Goal: Task Accomplishment & Management: Complete application form

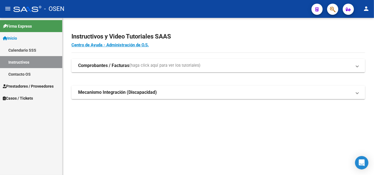
click at [49, 83] on span "Prestadores / Proveedores" at bounding box center [28, 86] width 51 height 6
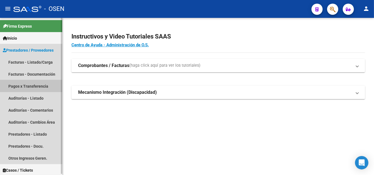
click at [43, 87] on link "Pagos x Transferencia" at bounding box center [31, 86] width 62 height 12
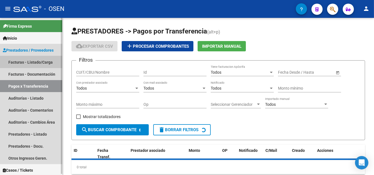
click at [43, 65] on link "Facturas - Listado/Carga" at bounding box center [31, 62] width 62 height 12
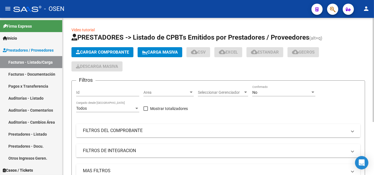
click at [97, 54] on span "Cargar Comprobante" at bounding box center [102, 52] width 53 height 5
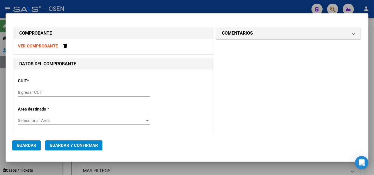
drag, startPoint x: 57, startPoint y: 89, endPoint x: 62, endPoint y: 94, distance: 6.5
click at [57, 89] on div "Ingresar CUIT" at bounding box center [84, 92] width 132 height 8
click at [62, 94] on input "Ingresar CUIT" at bounding box center [84, 92] width 132 height 5
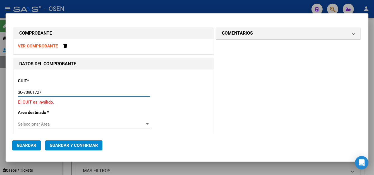
type input "30-70901727-2"
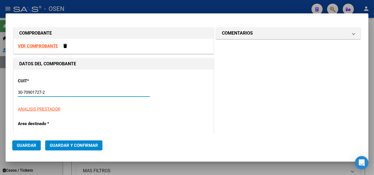
type input "3"
type input "30-70901727-2"
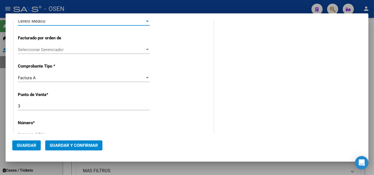
scroll to position [180, 0]
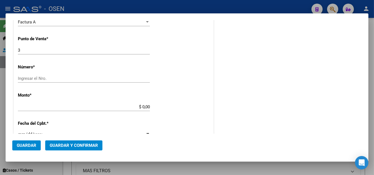
click at [56, 81] on div "Ingresar el Nro." at bounding box center [84, 78] width 132 height 8
type input "30507"
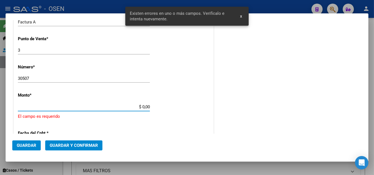
scroll to position [207, 0]
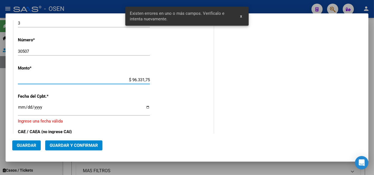
type input "$ 963.317,51"
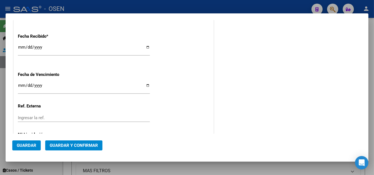
scroll to position [347, 0]
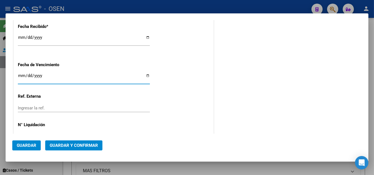
click at [18, 78] on input "Ingresar la fecha" at bounding box center [84, 77] width 132 height 9
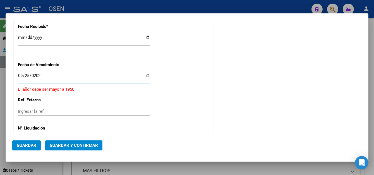
type input "[DATE]"
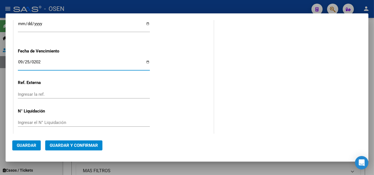
scroll to position [364, 0]
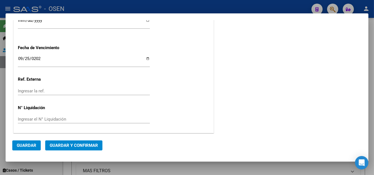
click at [28, 140] on mat-dialog-actions "Guardar Guardar y Confirmar" at bounding box center [187, 144] width 350 height 21
click at [31, 145] on span "Guardar" at bounding box center [27, 145] width 20 height 5
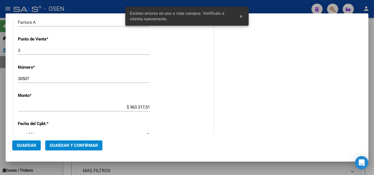
scroll to position [239, 0]
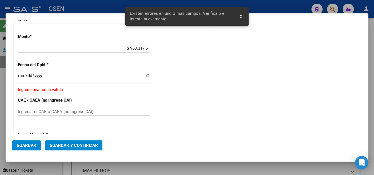
click at [20, 74] on input "Ingresar la fecha" at bounding box center [84, 77] width 132 height 9
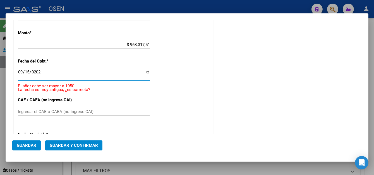
type input "[DATE]"
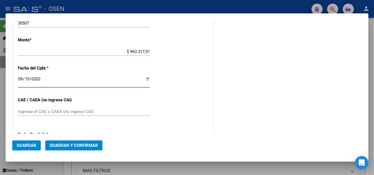
click at [17, 144] on span "Guardar" at bounding box center [27, 145] width 20 height 5
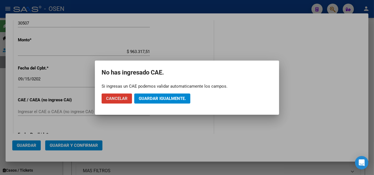
click at [147, 99] on span "Guardar igualmente." at bounding box center [162, 98] width 47 height 5
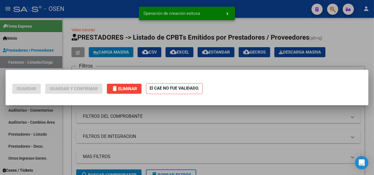
scroll to position [0, 0]
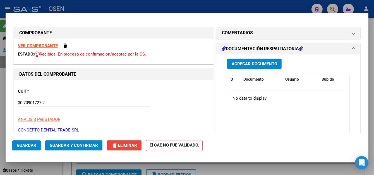
drag, startPoint x: 107, startPoint y: 6, endPoint x: 112, endPoint y: 7, distance: 4.6
click at [107, 6] on div at bounding box center [187, 87] width 374 height 175
type input "$ 0,00"
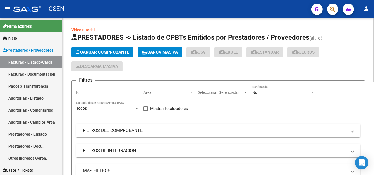
click at [107, 54] on button "Cargar Comprobante" at bounding box center [102, 52] width 62 height 10
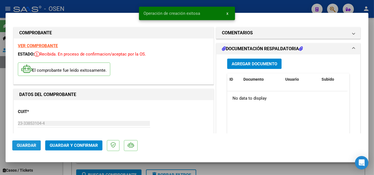
click at [20, 145] on span "Guardar" at bounding box center [27, 145] width 20 height 5
drag, startPoint x: 99, startPoint y: 9, endPoint x: 99, endPoint y: 4, distance: 5.4
click at [99, 9] on div at bounding box center [187, 87] width 374 height 175
type input "$ 0,00"
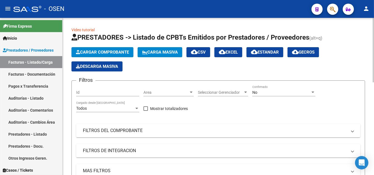
click at [117, 54] on span "Cargar Comprobante" at bounding box center [102, 52] width 53 height 5
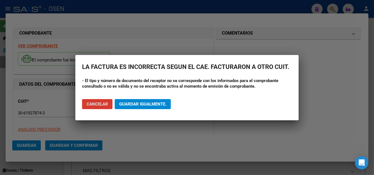
click at [100, 104] on span "Cancelar" at bounding box center [97, 104] width 21 height 5
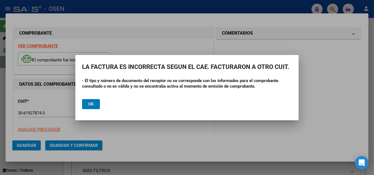
click at [113, 3] on div at bounding box center [187, 87] width 374 height 175
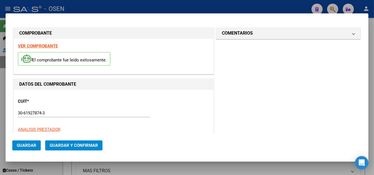
click at [130, 5] on div at bounding box center [187, 87] width 374 height 175
